Goal: Find specific fact: Find specific fact

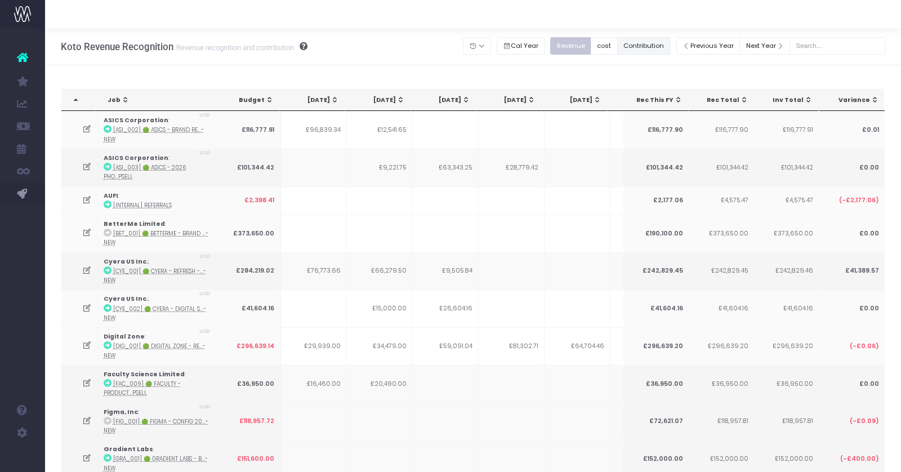
click at [664, 42] on button "Contribution" at bounding box center [643, 45] width 53 height 17
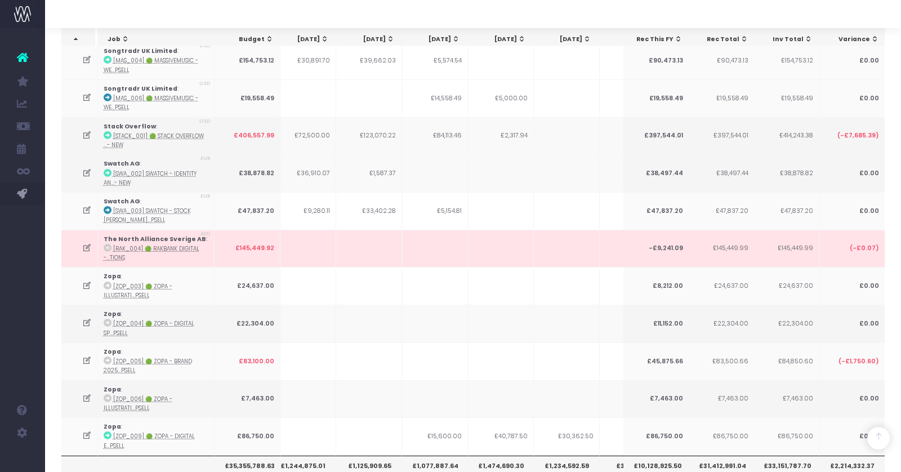
scroll to position [3213, 0]
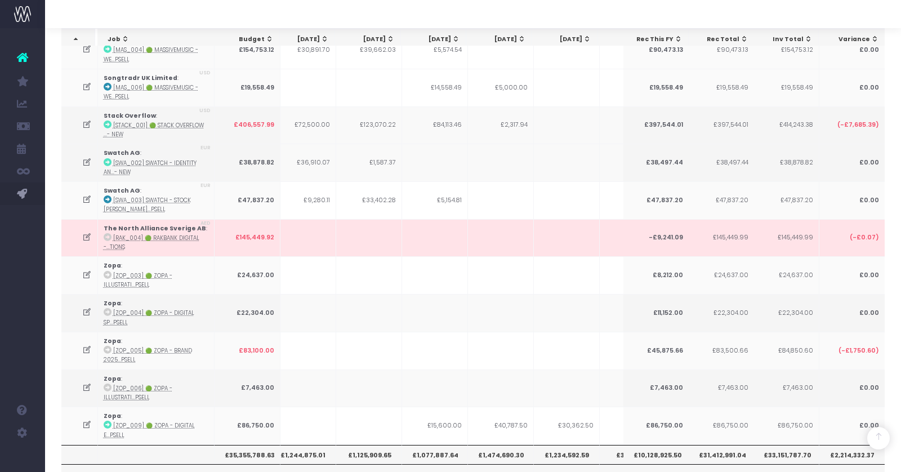
click at [490, 445] on th "£1,474,690.30" at bounding box center [501, 454] width 66 height 19
copy th "£1,474,690.30"
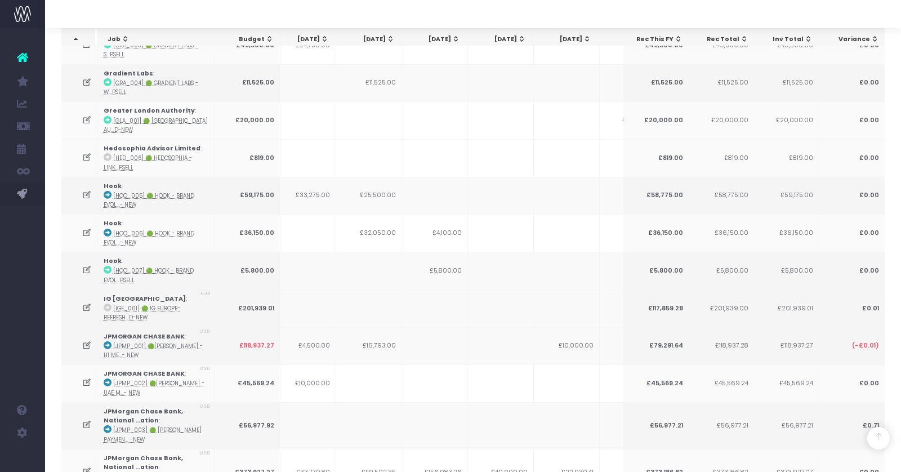
scroll to position [0, 0]
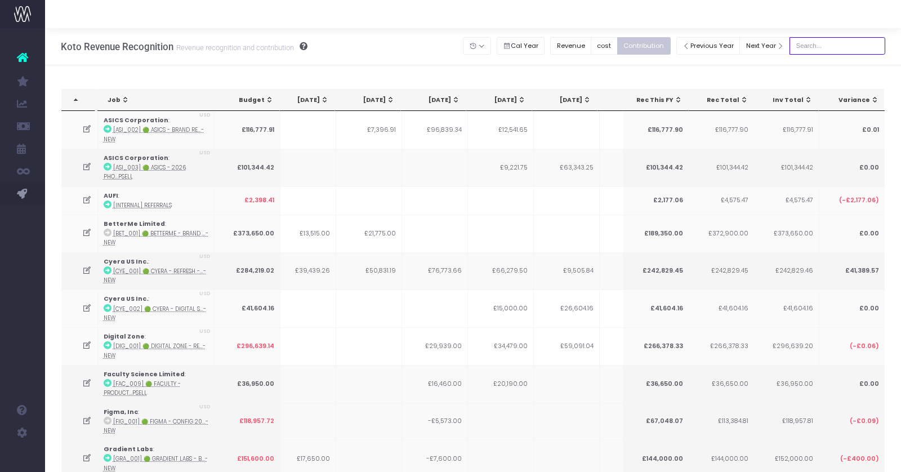
click at [829, 43] on input "text" at bounding box center [837, 45] width 96 height 17
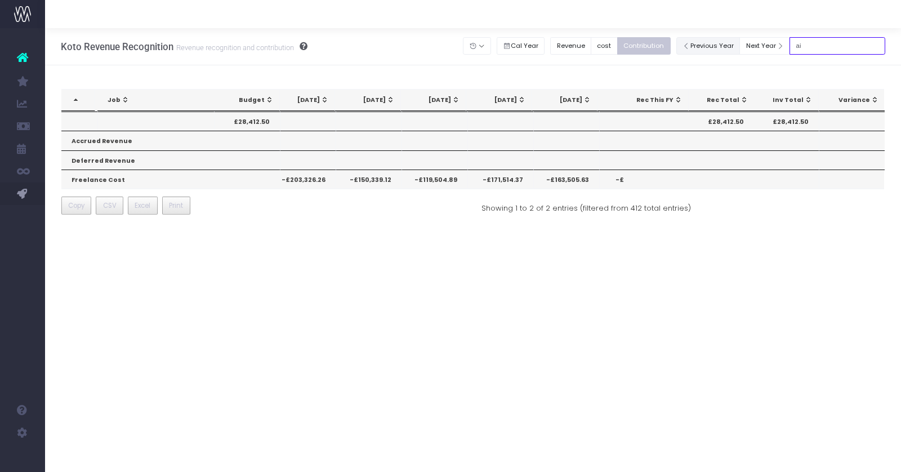
type input "a"
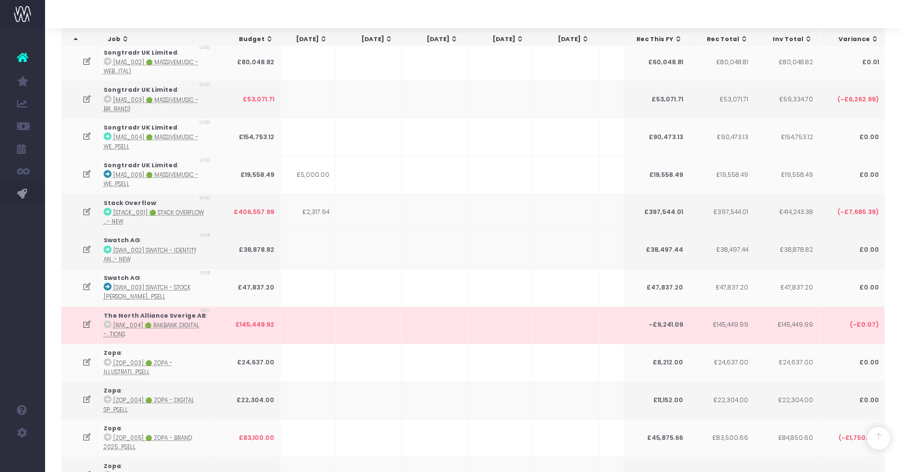
scroll to position [3213, 0]
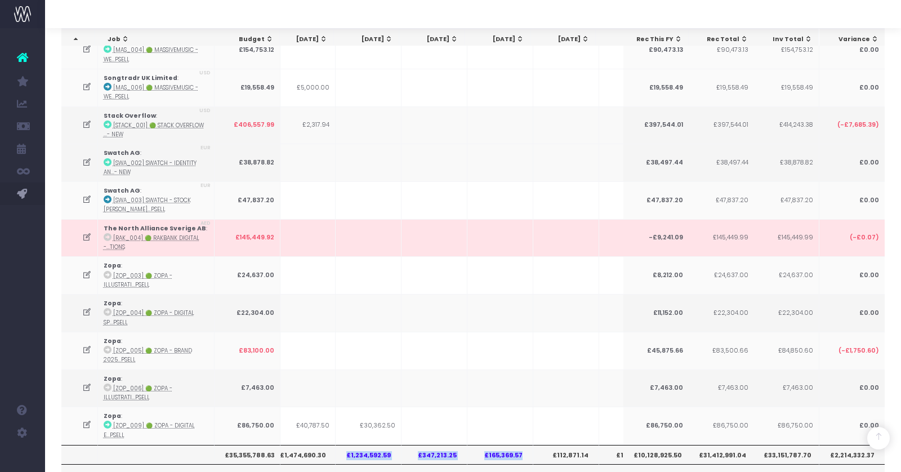
drag, startPoint x: 345, startPoint y: 361, endPoint x: 521, endPoint y: 364, distance: 176.2
click at [521, 445] on tr "£35,355,788.63 £1,557,594.30 £1,585,426.82 £1,244,875.01 £1,125,909.65 £1,077,8…" at bounding box center [357, 454] width 1273 height 19
copy tr "£1,234,592.59 £347,213.25 £165,369.57"
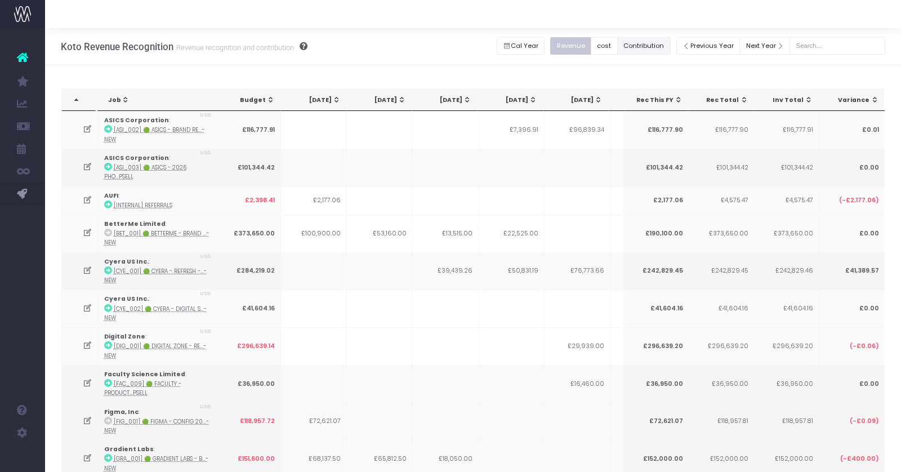
click at [635, 50] on button "Contribution" at bounding box center [643, 45] width 53 height 17
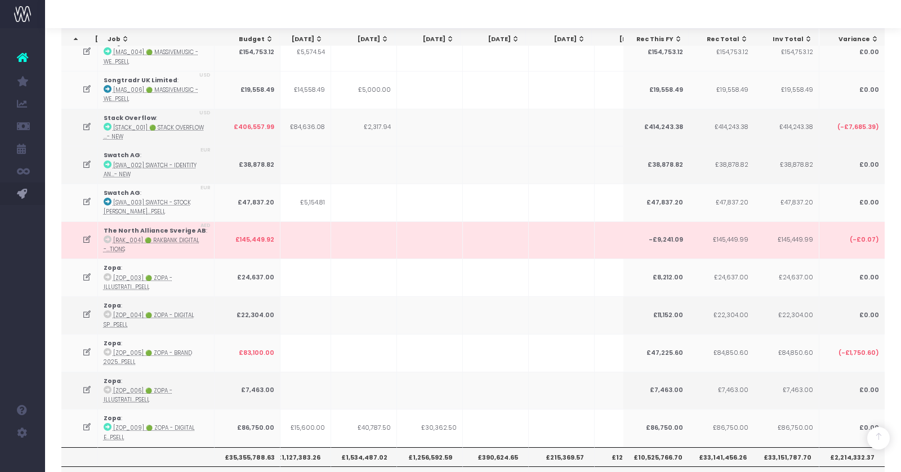
click at [429, 447] on th "£1,256,592.59" at bounding box center [430, 456] width 66 height 19
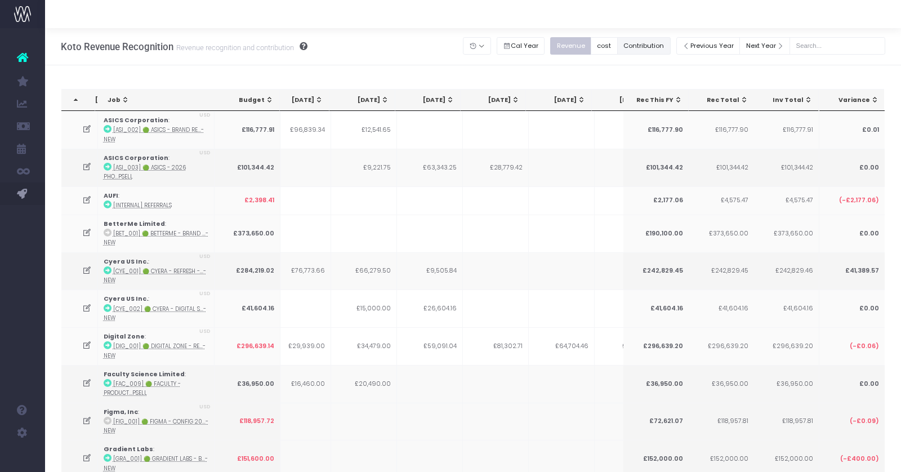
click at [669, 43] on button "Contribution" at bounding box center [643, 45] width 53 height 17
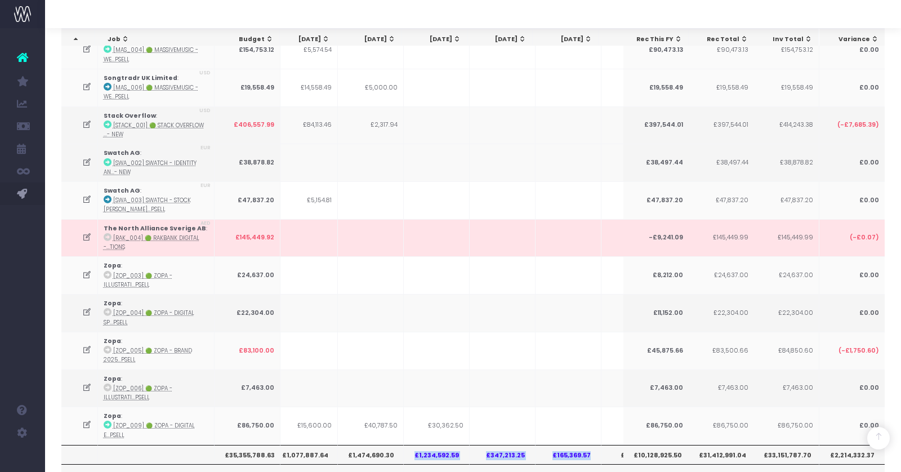
drag, startPoint x: 415, startPoint y: 362, endPoint x: 589, endPoint y: 364, distance: 173.4
click at [589, 445] on tr "£35,355,788.63 £1,557,594.30 £1,585,426.82 £1,244,875.01 £1,125,909.65 £1,077,8…" at bounding box center [425, 454] width 1273 height 19
copy tr "£1,234,592.59 £347,213.25 £165,369.57"
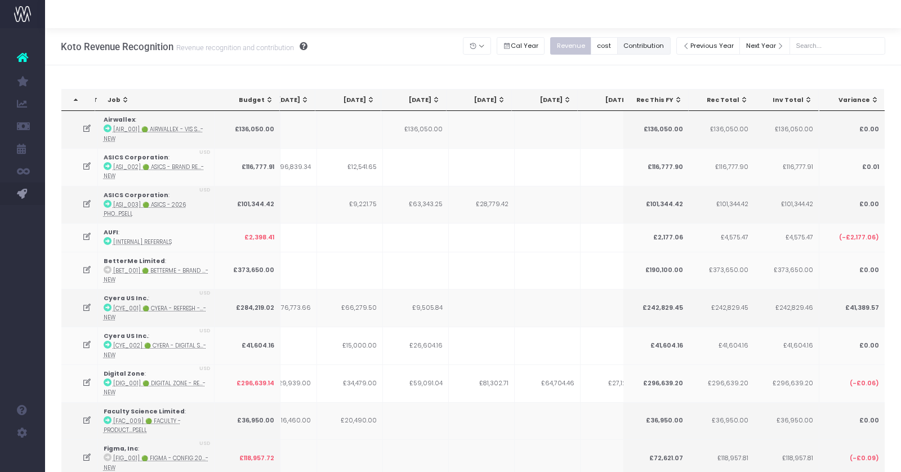
click at [665, 45] on button "Contribution" at bounding box center [643, 45] width 53 height 17
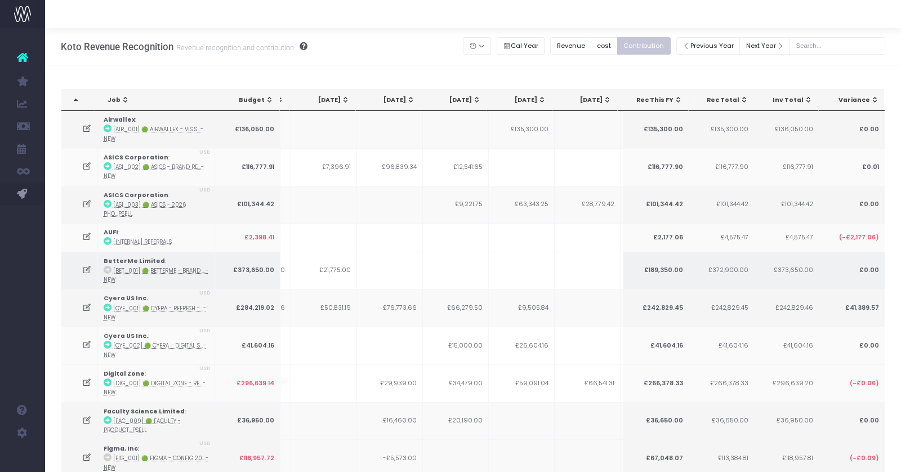
scroll to position [0, 263]
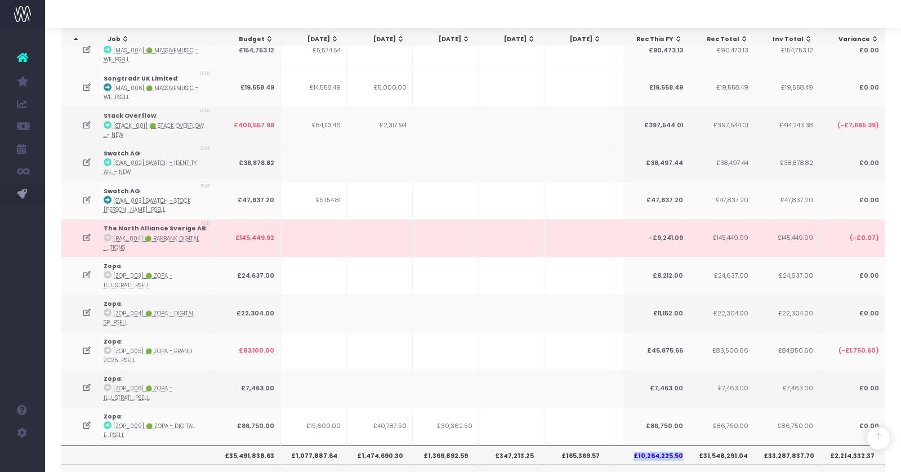
drag, startPoint x: 633, startPoint y: 364, endPoint x: 685, endPoint y: 364, distance: 51.8
click at [685, 445] on th "£10,264,225.50" at bounding box center [656, 454] width 66 height 19
